Goal: Find contact information: Find contact information

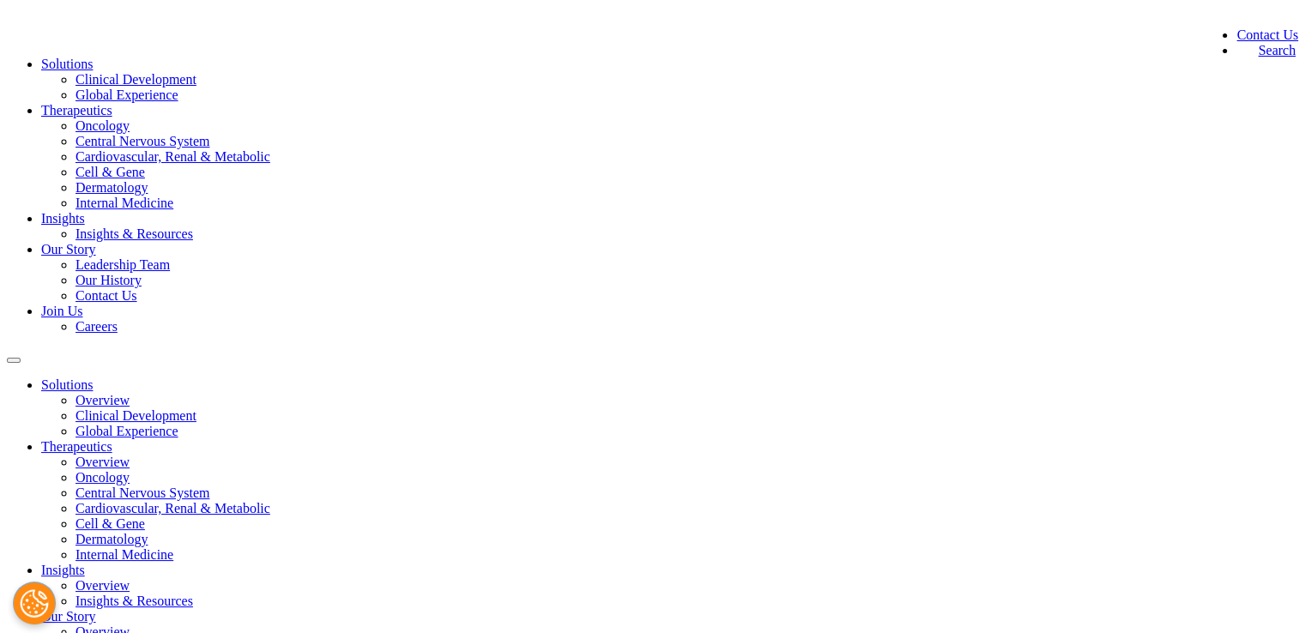
click at [170, 257] on link "Leadership Team" at bounding box center [123, 264] width 94 height 15
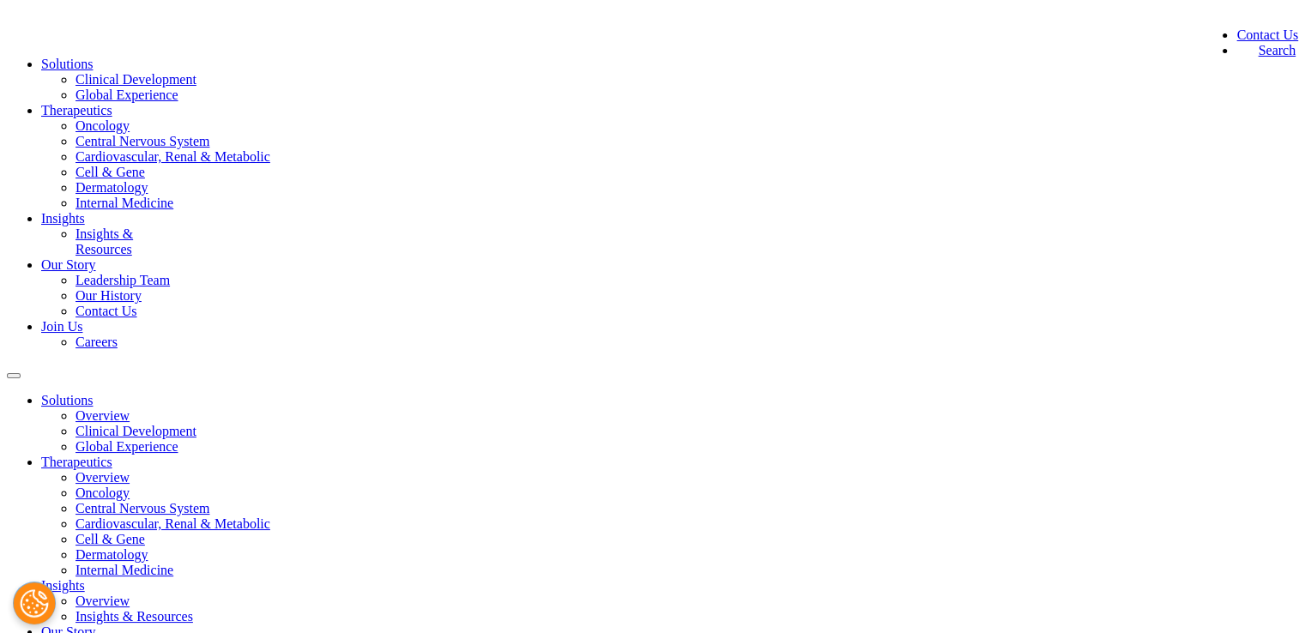
click at [133, 227] on link "Insights & Resources" at bounding box center [105, 242] width 58 height 30
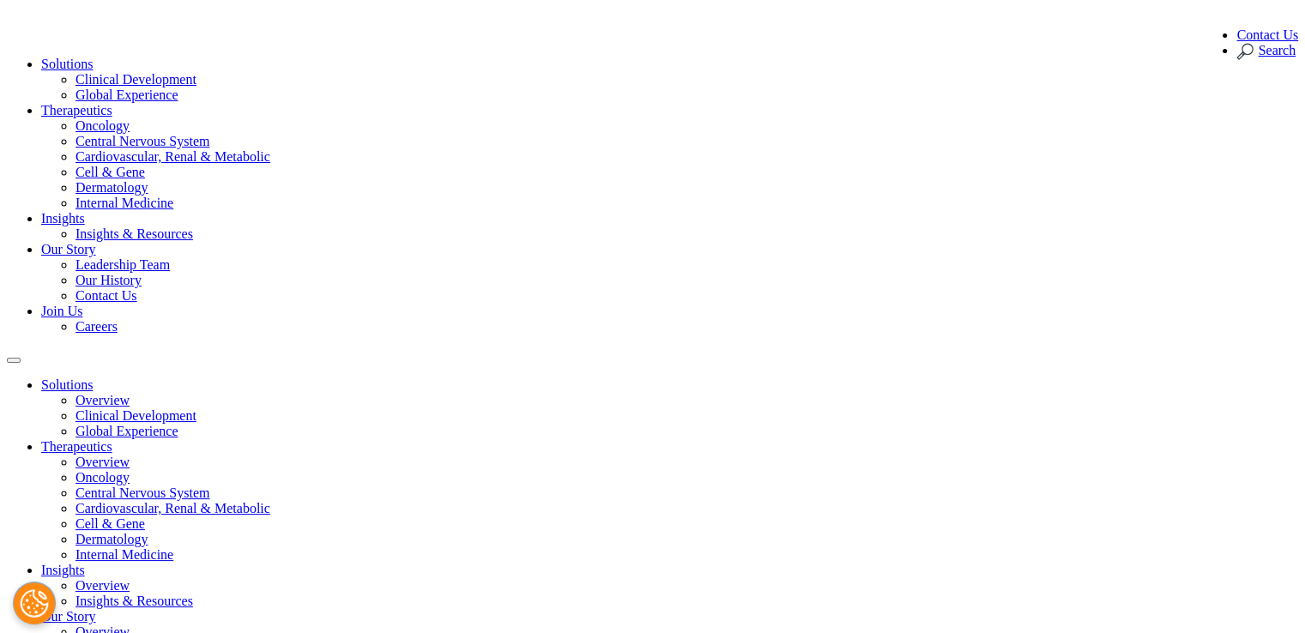
click at [137, 288] on link "Contact Us" at bounding box center [107, 295] width 62 height 15
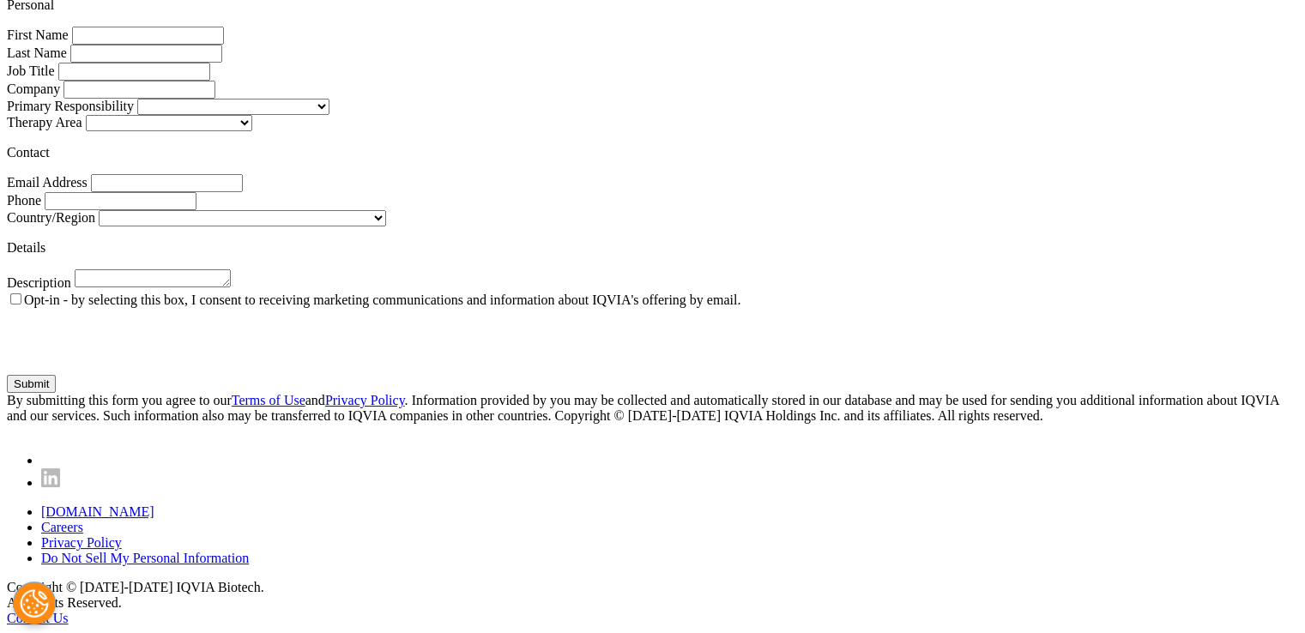
scroll to position [1445, 0]
click at [154, 519] on link "[DOMAIN_NAME]" at bounding box center [97, 512] width 113 height 15
